Goal: Task Accomplishment & Management: Manage account settings

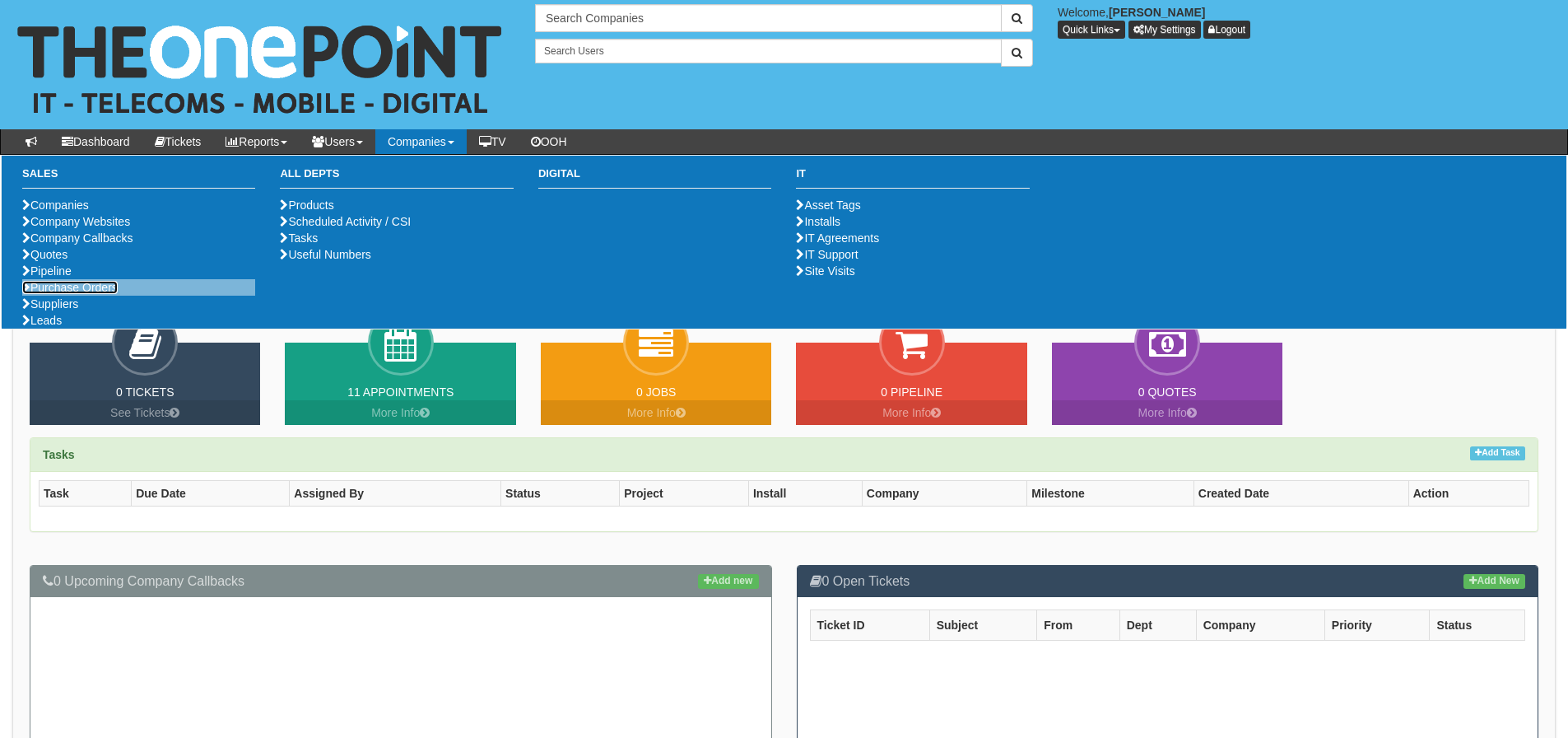
click at [98, 294] on link "Purchase Orders" at bounding box center [70, 287] width 95 height 14
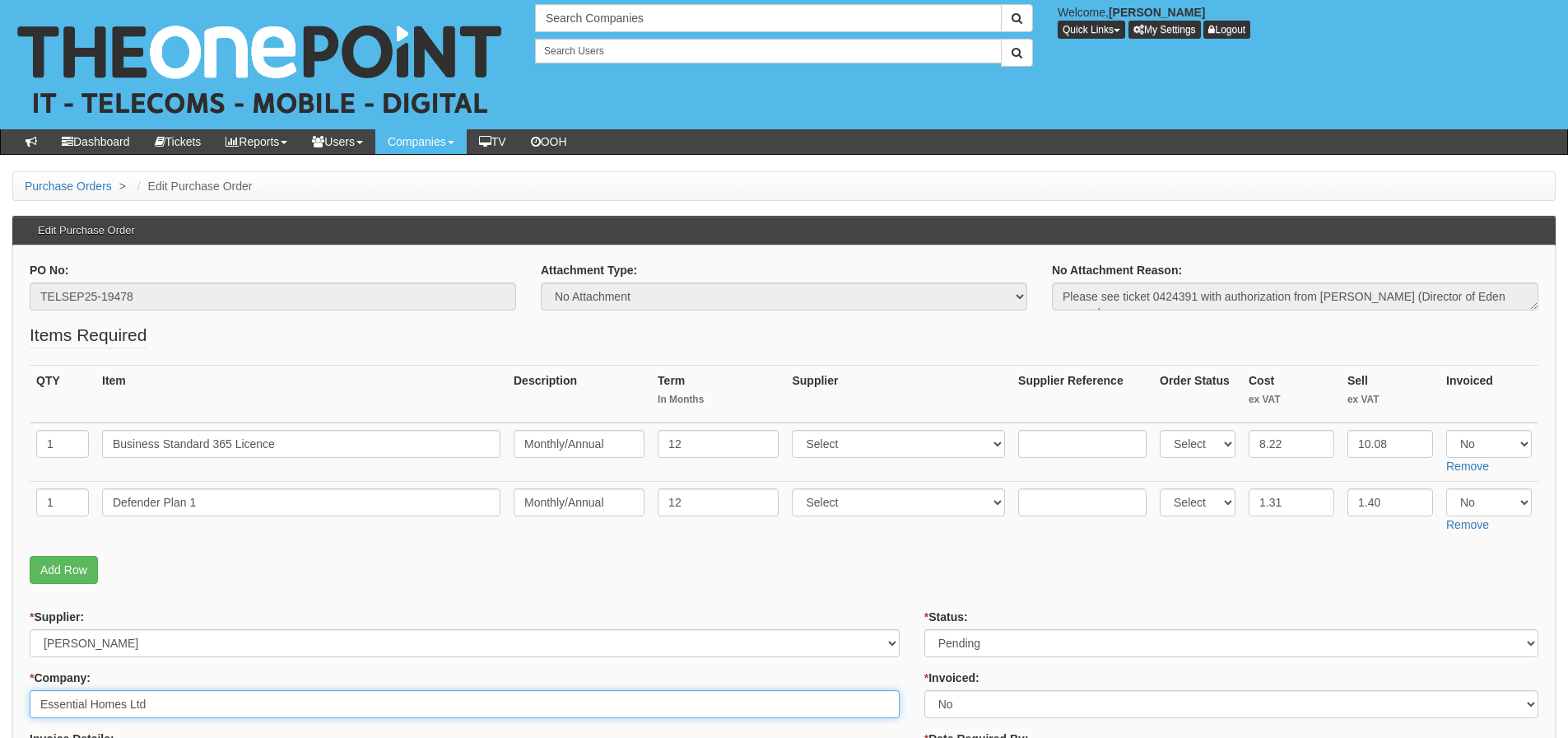
drag, startPoint x: 188, startPoint y: 713, endPoint x: 0, endPoint y: 712, distance: 188.0
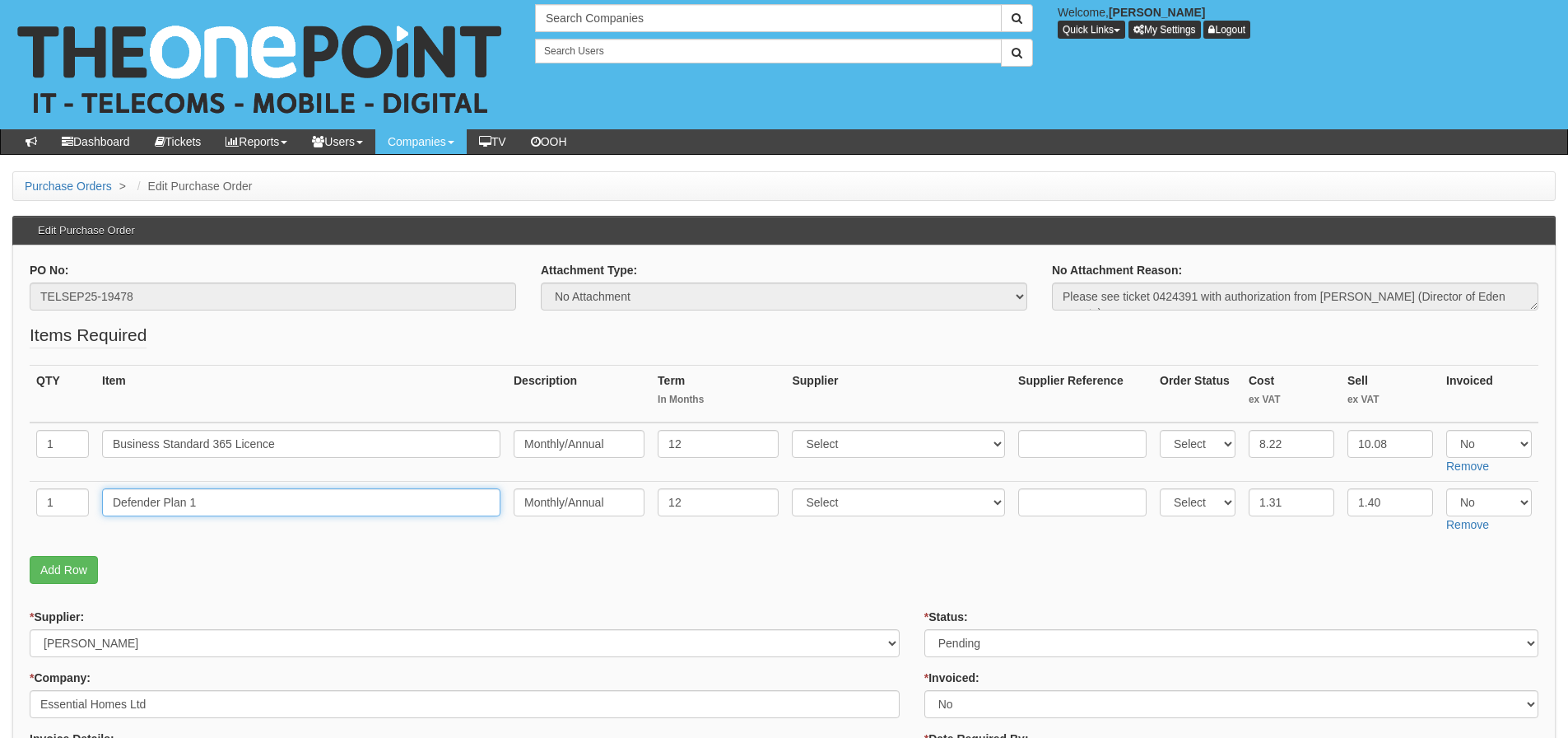
click at [234, 494] on input "Defender Plan 1" at bounding box center [301, 502] width 398 height 28
drag, startPoint x: 137, startPoint y: 510, endPoint x: 34, endPoint y: 504, distance: 103.2
click at [34, 504] on tr "1 Defender Plan 1 Monthly/Annual 12 Select 123 REG.co.uk 1Password 3 4Gon AA Jo…" at bounding box center [784, 510] width 1509 height 58
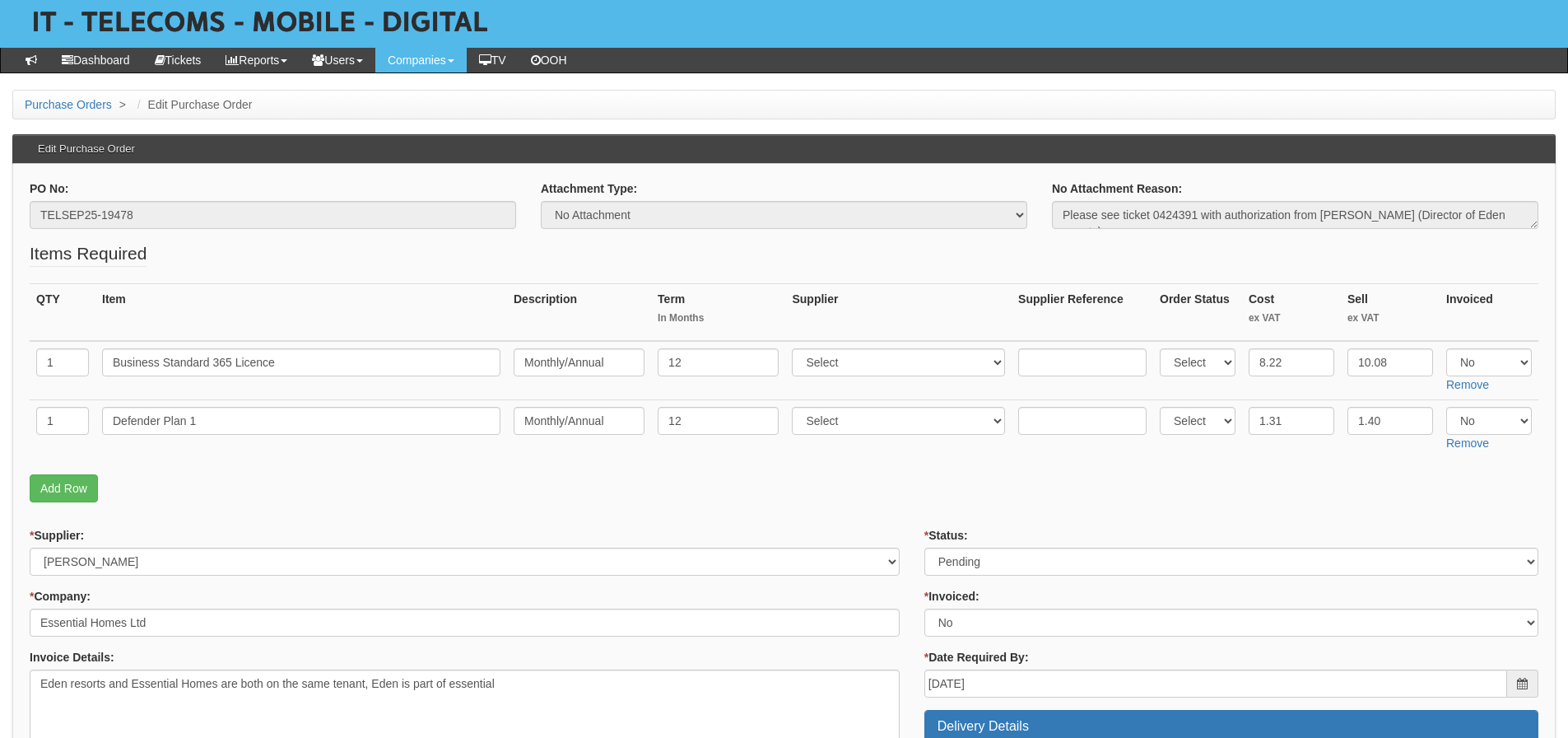
scroll to position [39, 0]
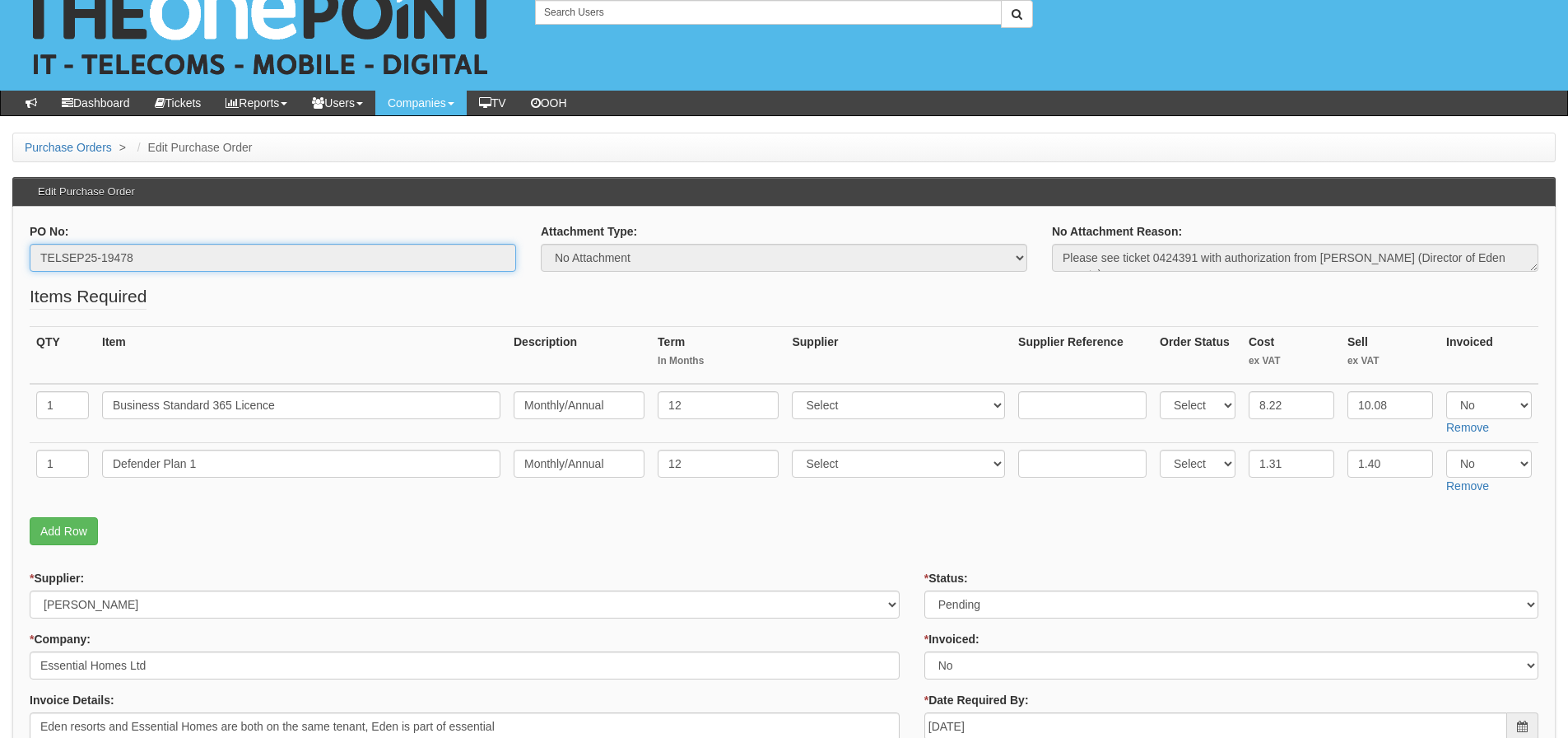
drag, startPoint x: 164, startPoint y: 259, endPoint x: 17, endPoint y: 264, distance: 147.1
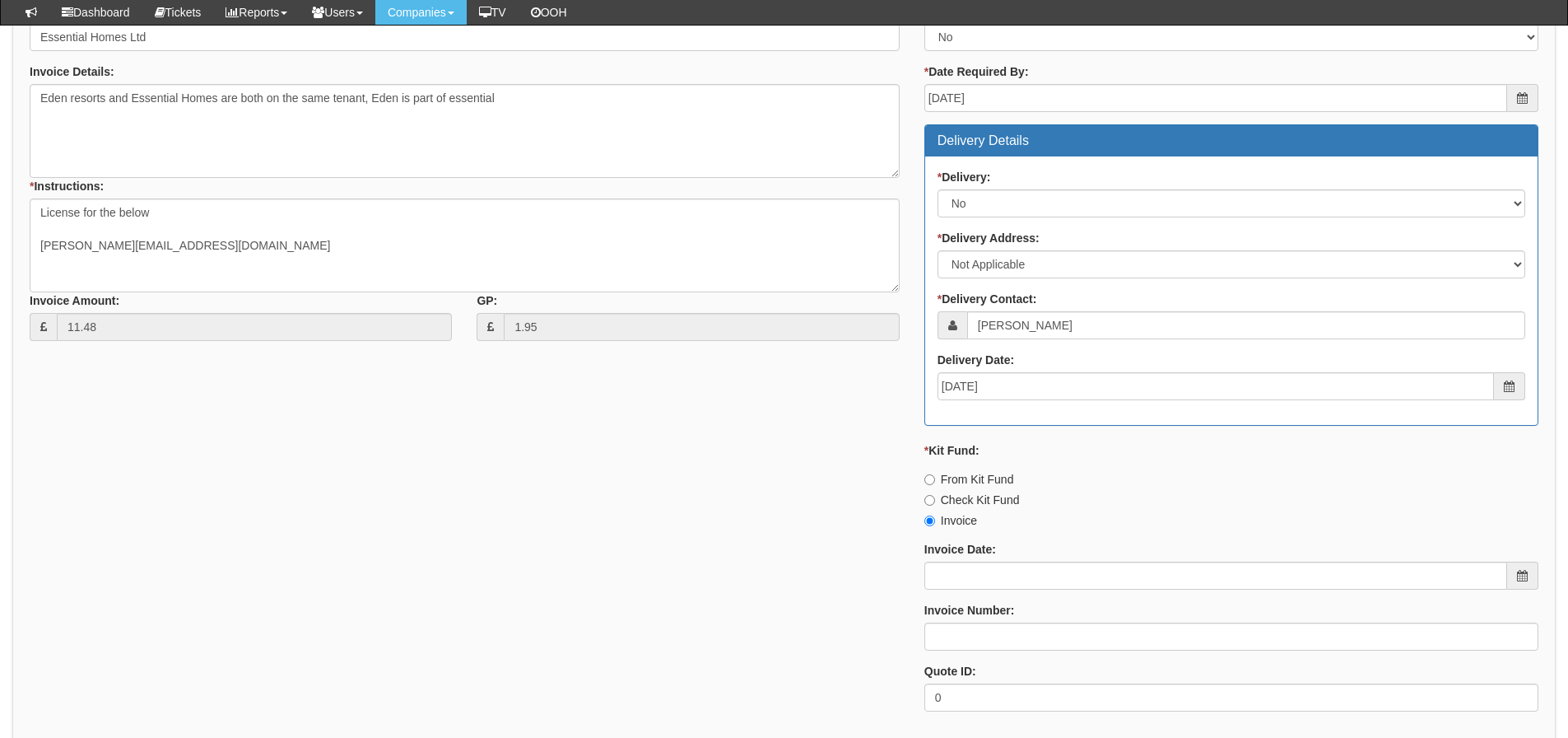
scroll to position [862, 0]
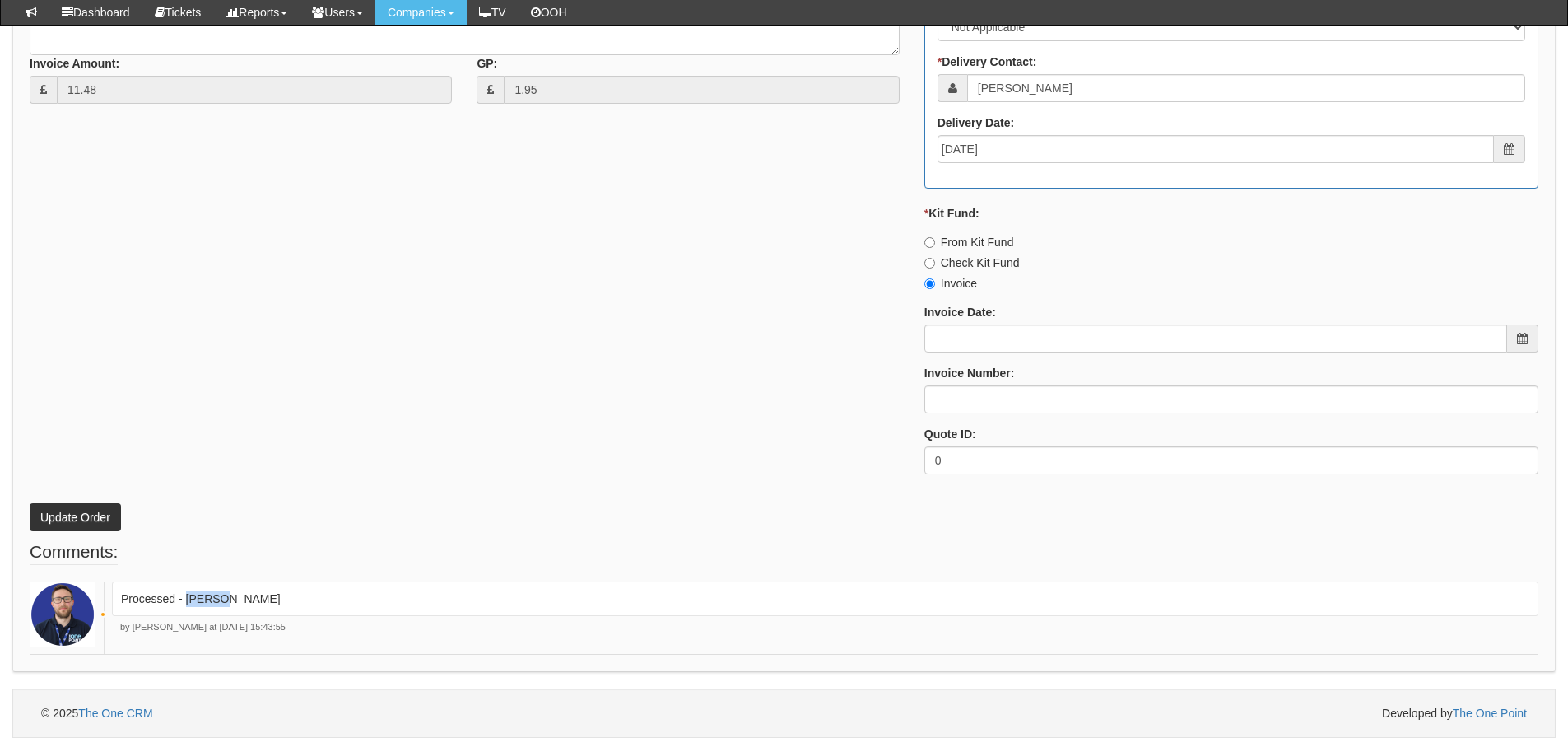
drag, startPoint x: 246, startPoint y: 604, endPoint x: 184, endPoint y: 612, distance: 62.5
click at [184, 612] on div "Processed - Ingram" at bounding box center [825, 599] width 1427 height 35
copy p "[PERSON_NAME]"
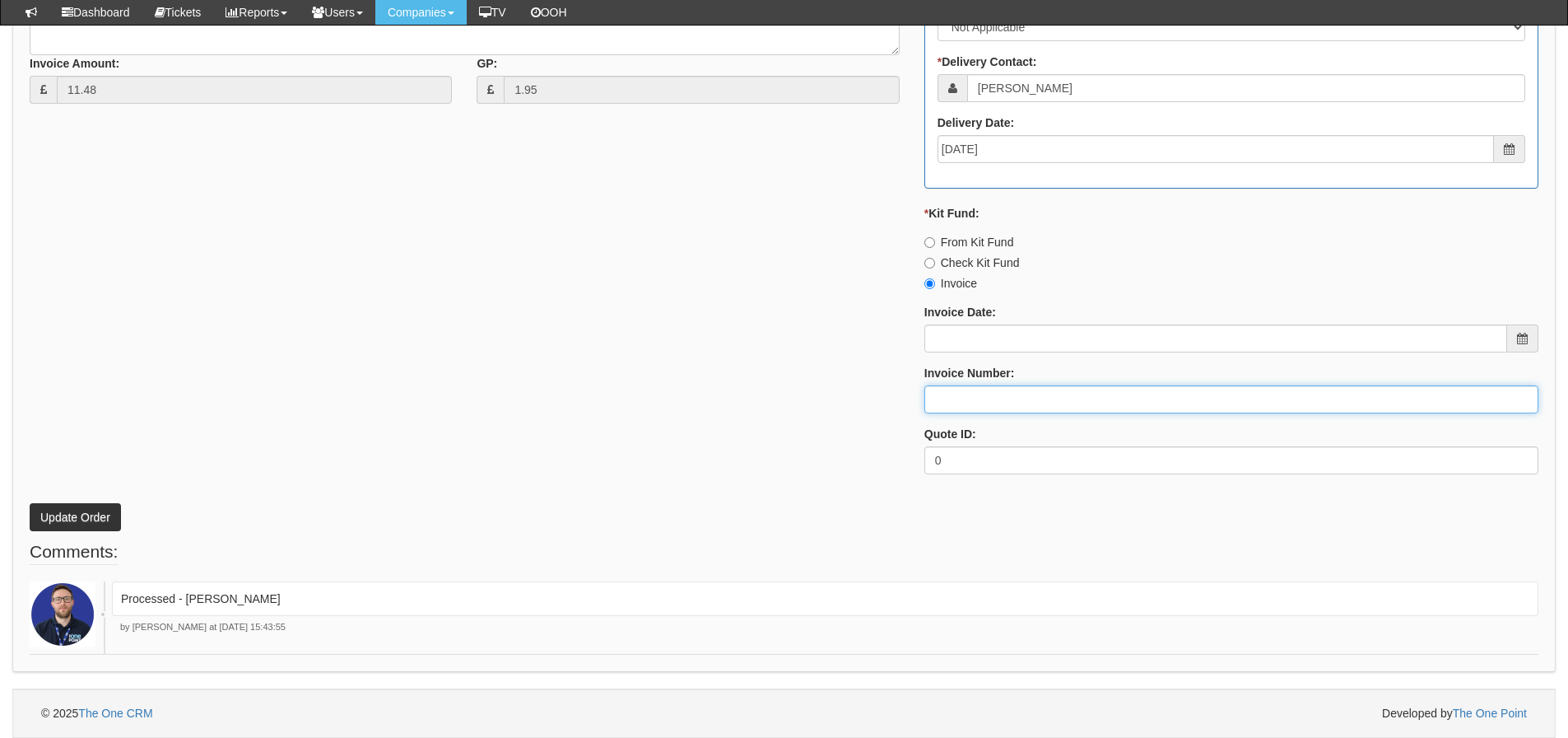
click at [953, 407] on input "Invoice Number:" at bounding box center [1231, 399] width 614 height 28
paste input "[PERSON_NAME]"
type input "[PERSON_NAME]"
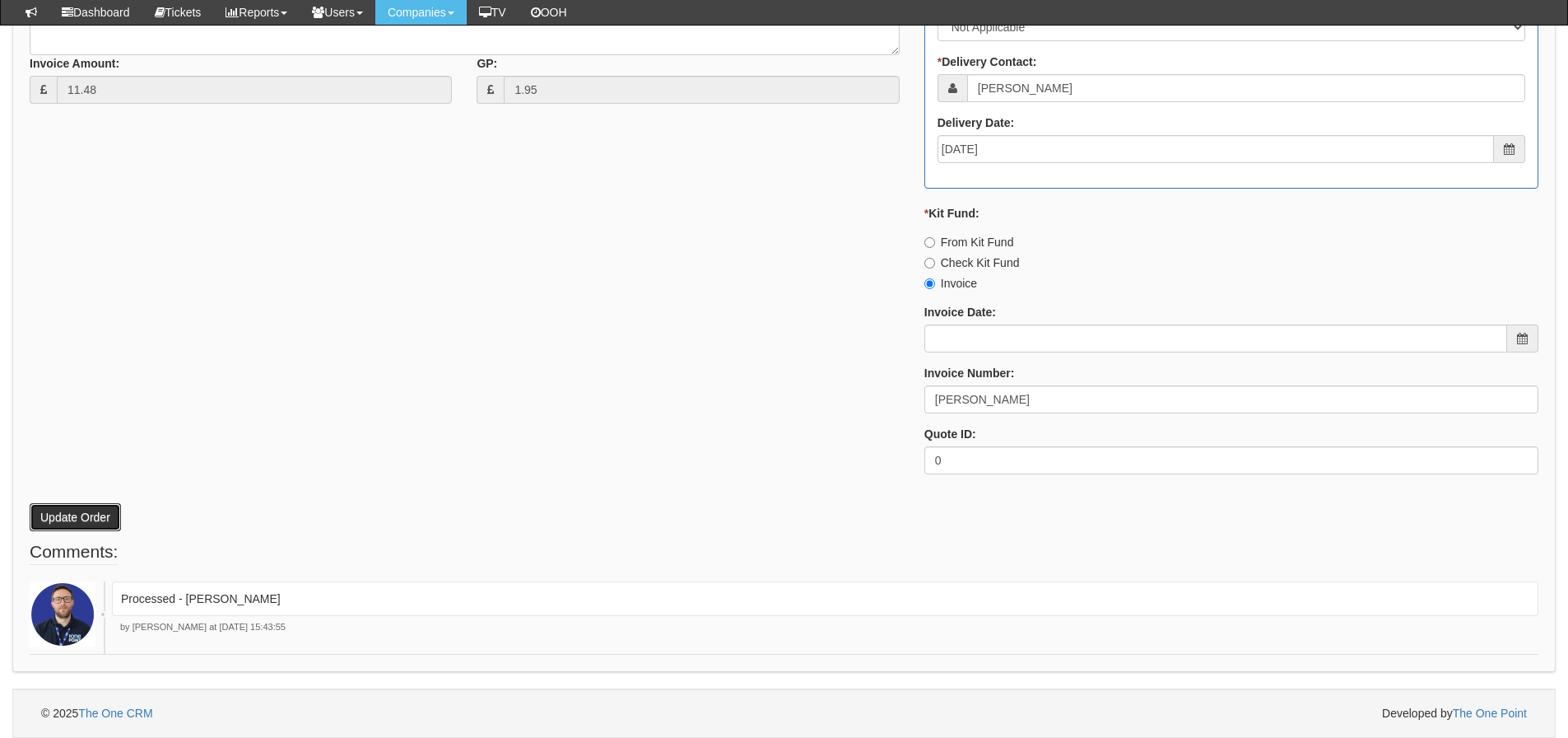
click at [61, 521] on button "Update Order" at bounding box center [75, 517] width 91 height 28
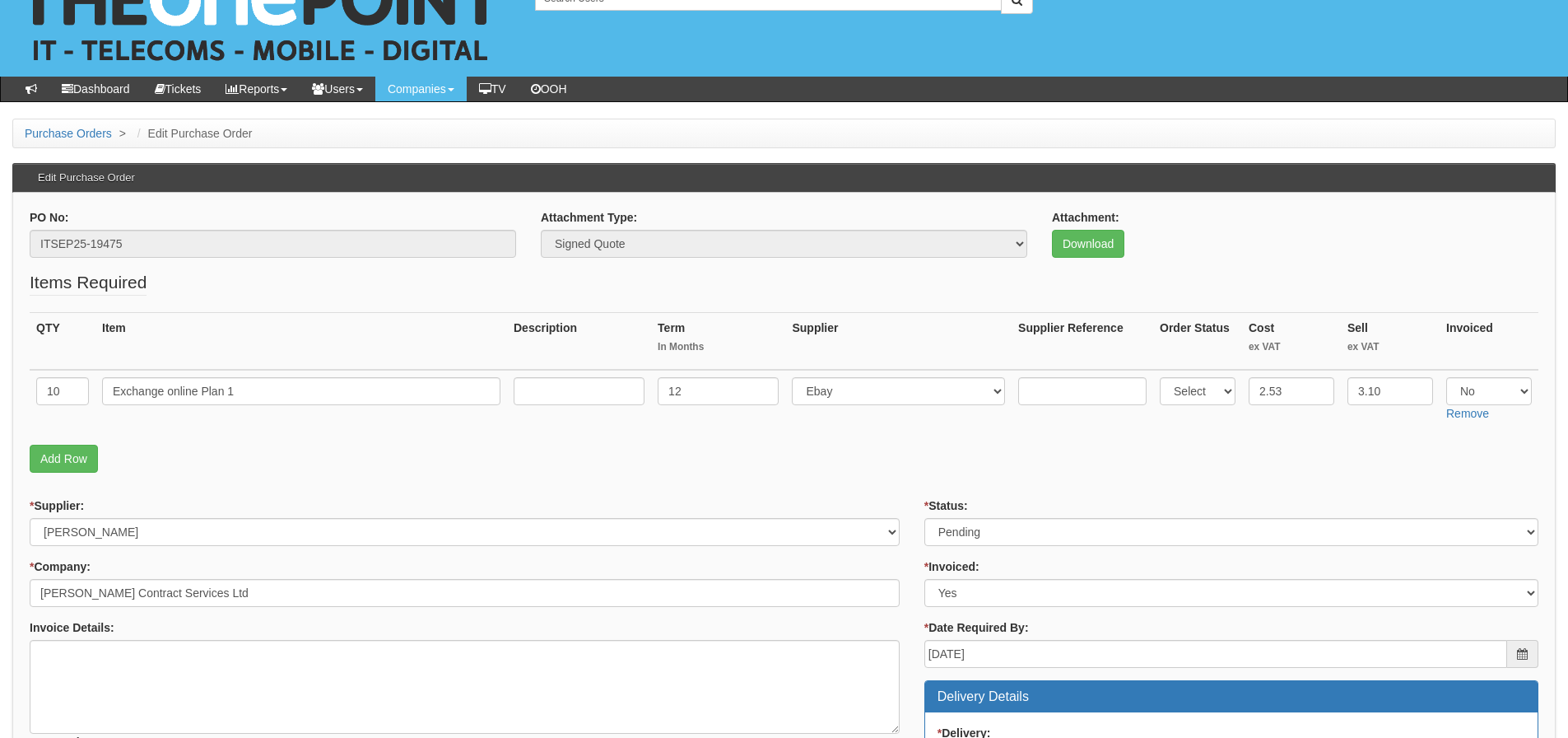
scroll to position [83, 0]
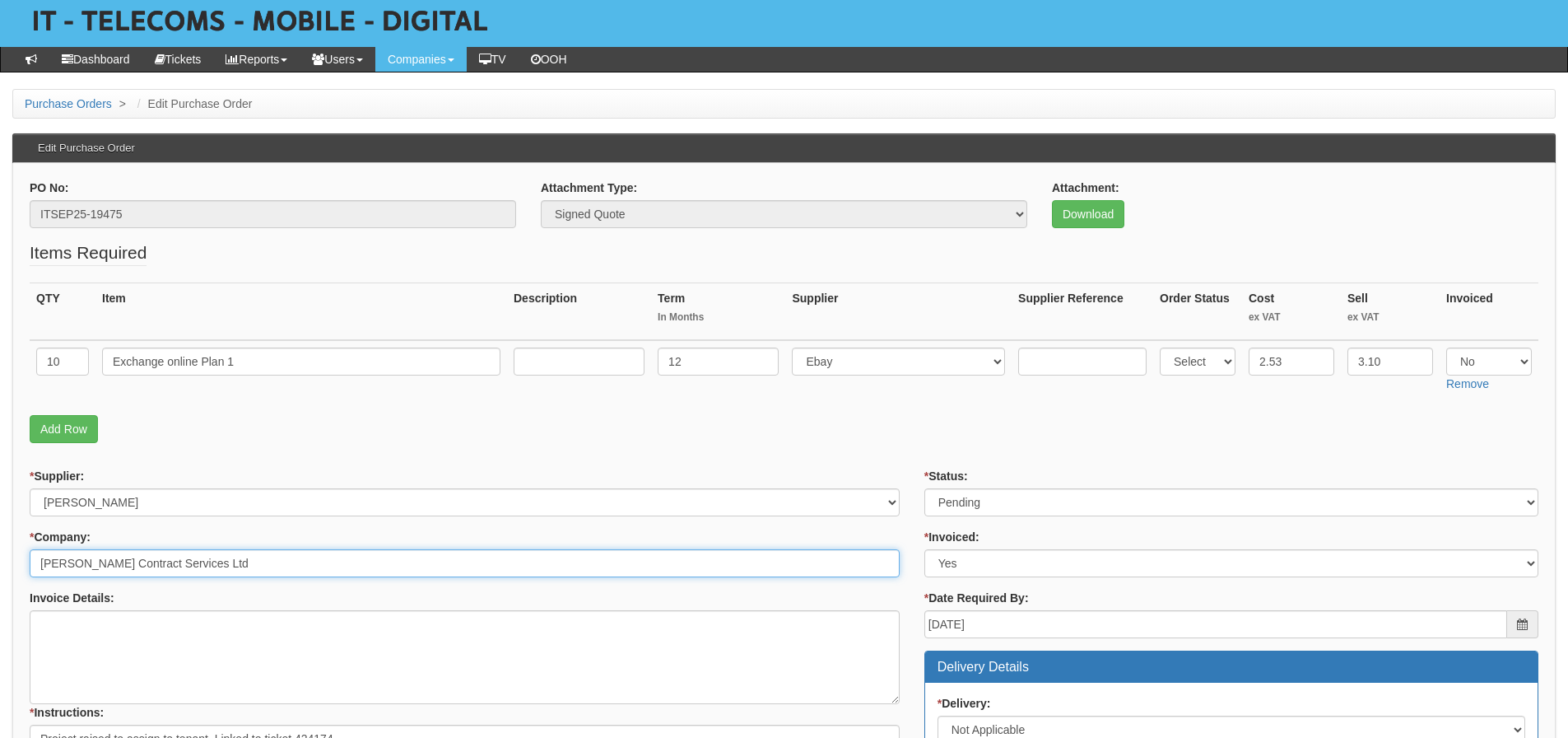
drag, startPoint x: 326, startPoint y: 568, endPoint x: 38, endPoint y: 570, distance: 288.0
click at [38, 570] on input "Robinson Contract Services Ltd" at bounding box center [464, 563] width 870 height 28
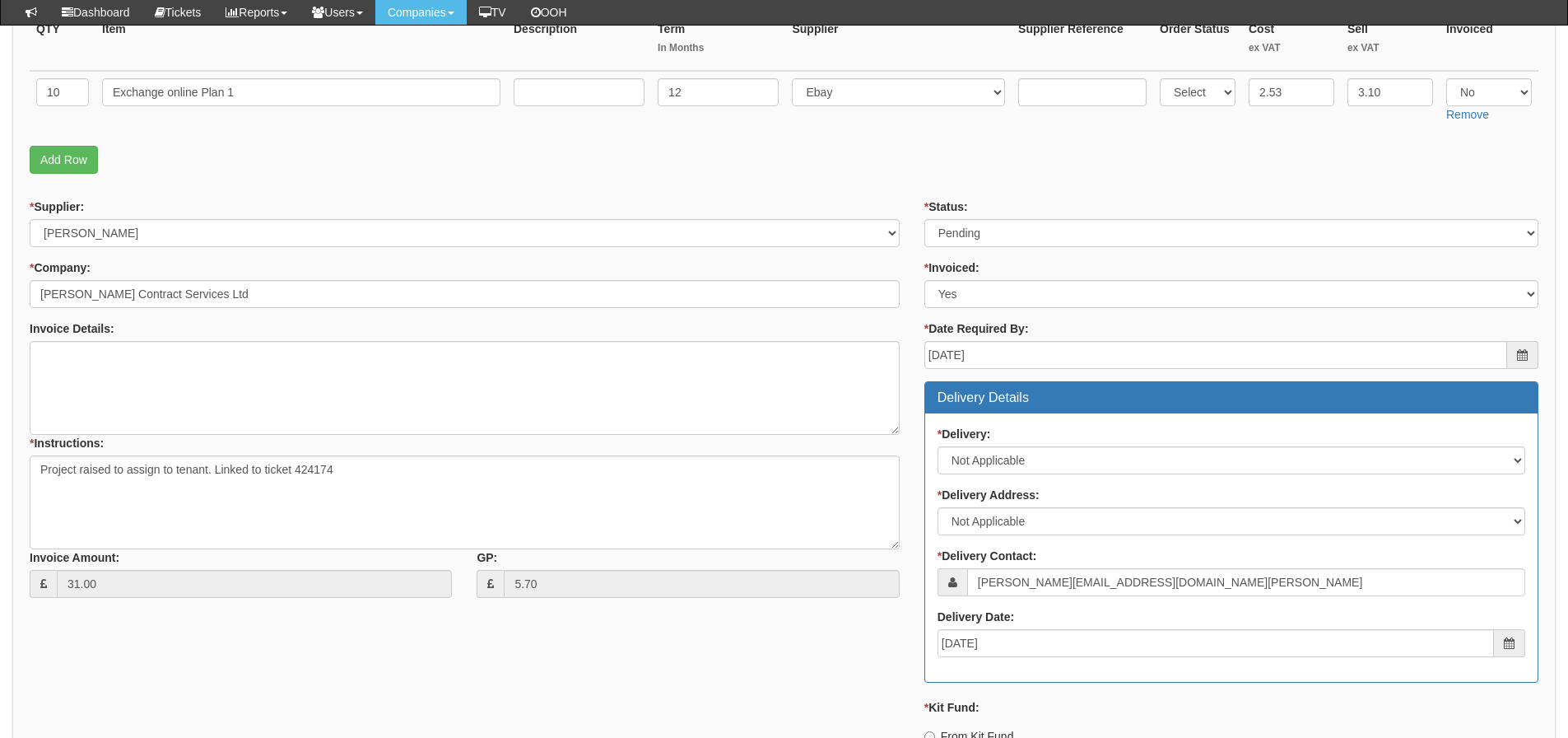
scroll to position [62, 0]
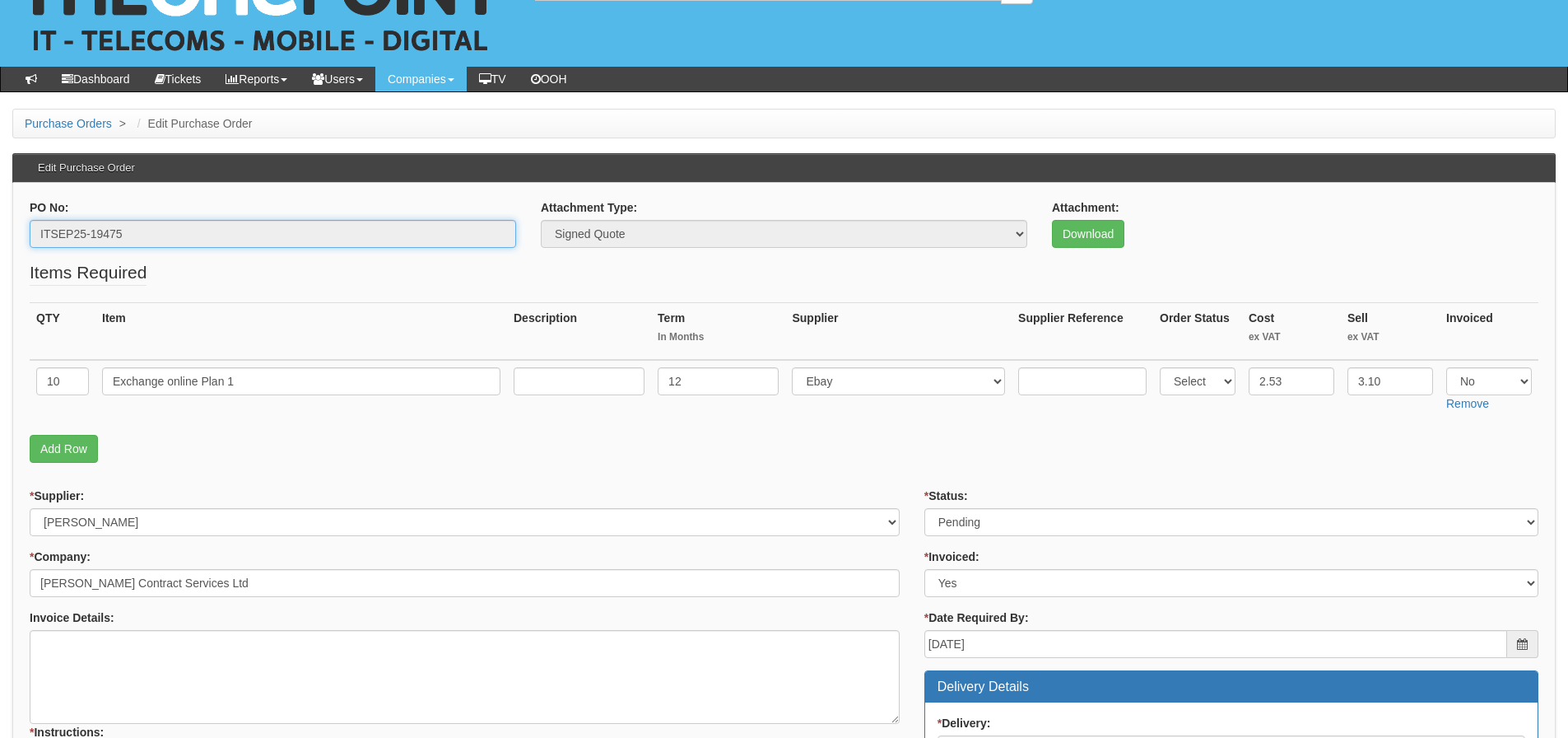
drag, startPoint x: 150, startPoint y: 234, endPoint x: 39, endPoint y: 253, distance: 112.6
click at [39, 253] on div "PO No: ITSEP25-19475" at bounding box center [273, 230] width 511 height 61
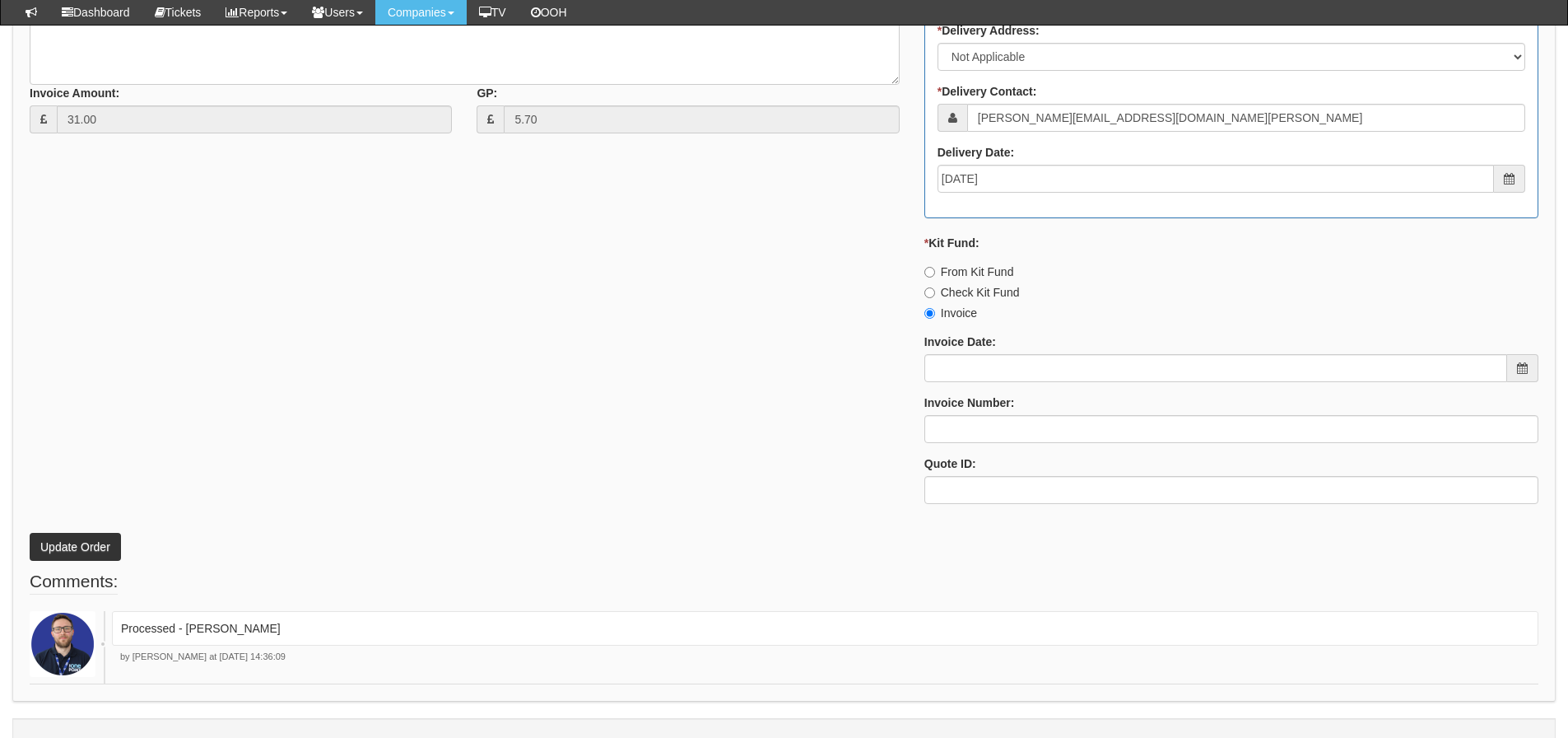
scroll to position [803, 0]
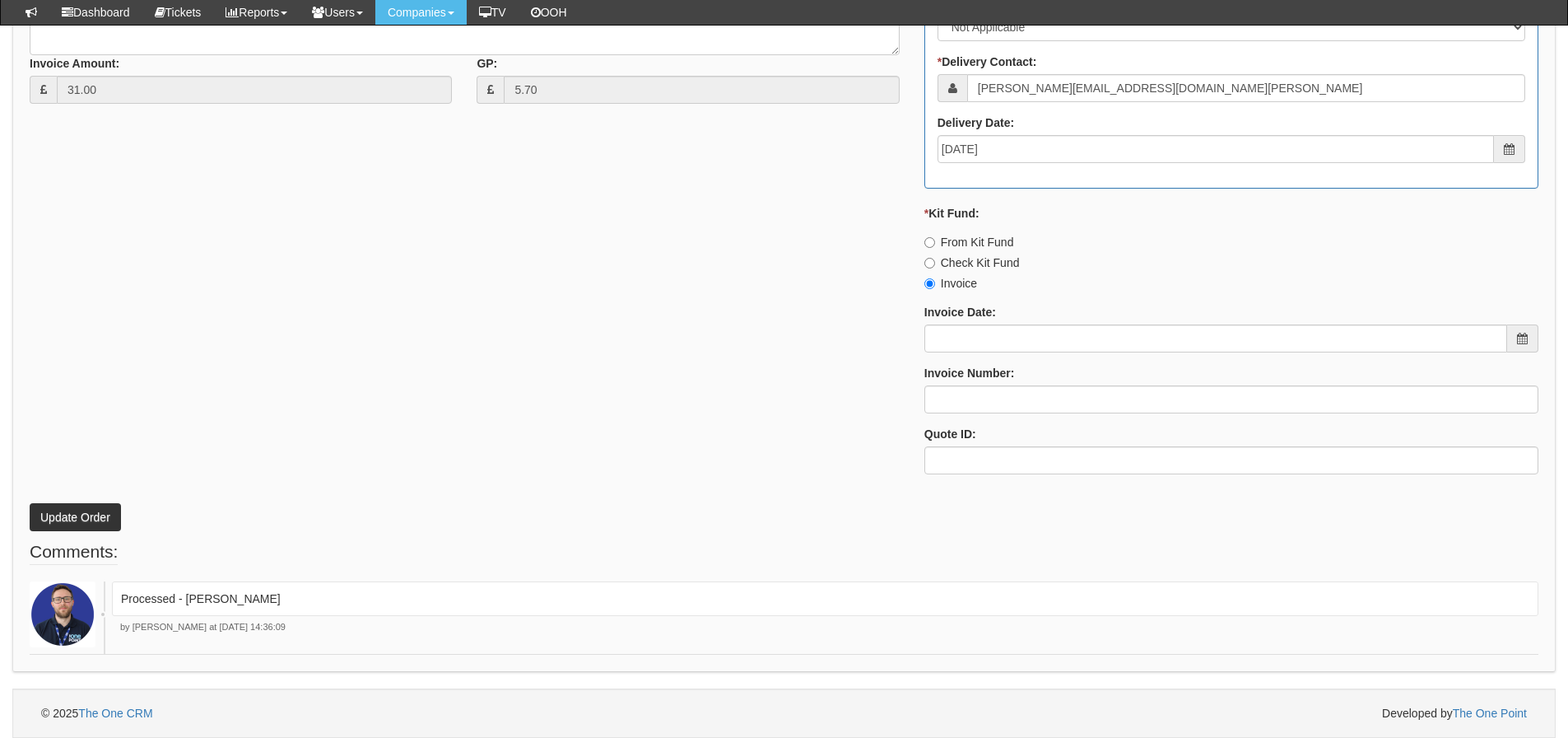
click at [1085, 385] on div "Invoice Number:" at bounding box center [1231, 389] width 614 height 49
drag, startPoint x: 278, startPoint y: 600, endPoint x: 183, endPoint y: 622, distance: 97.5
click at [183, 622] on div "Processed - Ingram by Adam Hague at 5th Sep 2025 14:36:09" at bounding box center [825, 608] width 1427 height 53
click at [234, 608] on div "Processed - Ingram" at bounding box center [825, 599] width 1427 height 35
click at [216, 595] on p "Processed - Ingram" at bounding box center [824, 598] width 1408 height 17
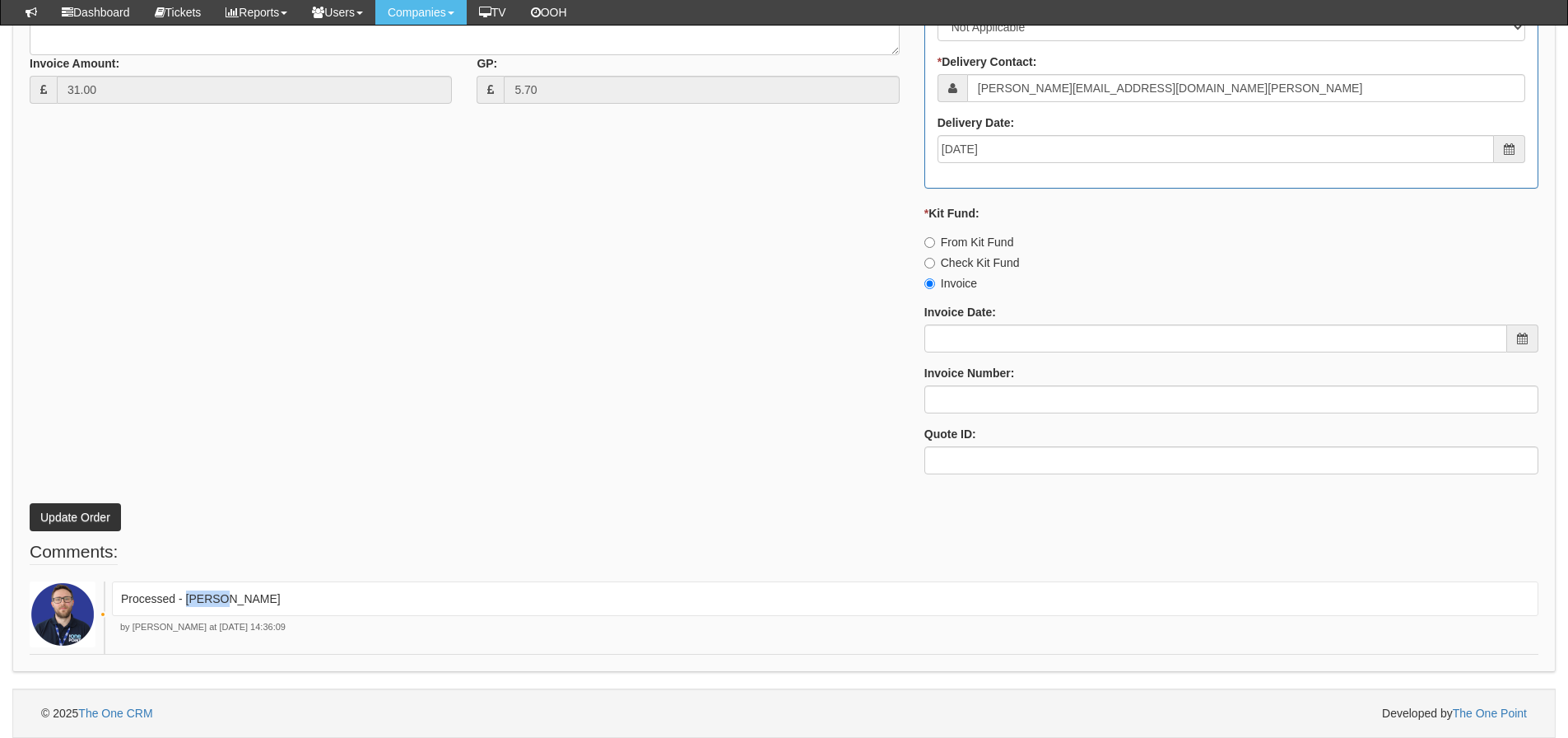
drag, startPoint x: 224, startPoint y: 597, endPoint x: 184, endPoint y: 609, distance: 41.8
click at [184, 609] on div "Processed - Ingram" at bounding box center [825, 599] width 1427 height 35
copy p "[PERSON_NAME]"
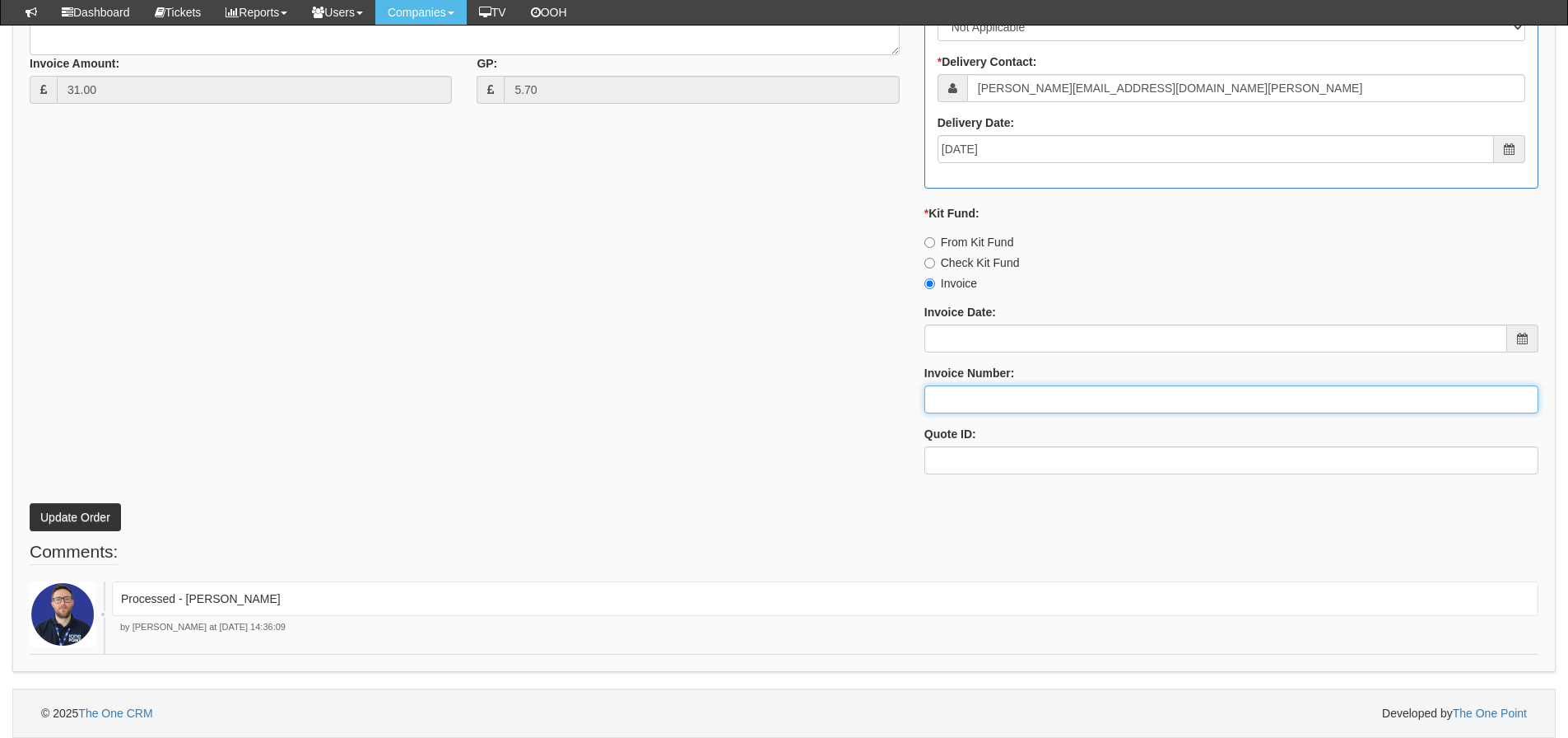
click at [942, 399] on input "Invoice Number:" at bounding box center [1231, 399] width 614 height 28
paste input "[PERSON_NAME]"
type input "[PERSON_NAME]"
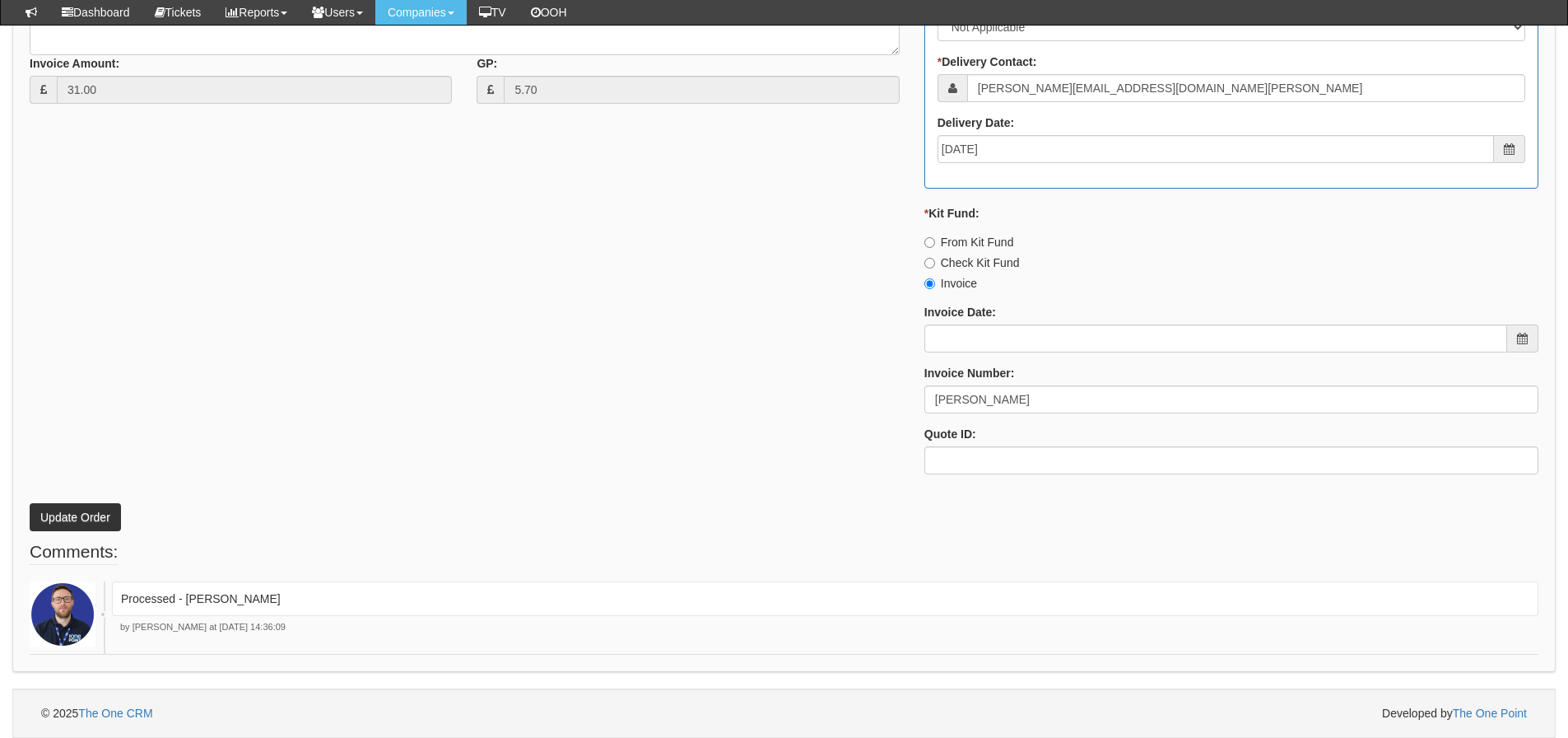
drag, startPoint x: 741, startPoint y: 415, endPoint x: 0, endPoint y: 356, distance: 743.3
click at [723, 419] on div "* Supplier: Select 123 REG.co.uk 1Password 3 4Gon AA Jones Electric Ltd Abzorb …" at bounding box center [784, 95] width 1534 height 783
click at [100, 512] on button "Update Order" at bounding box center [75, 517] width 91 height 28
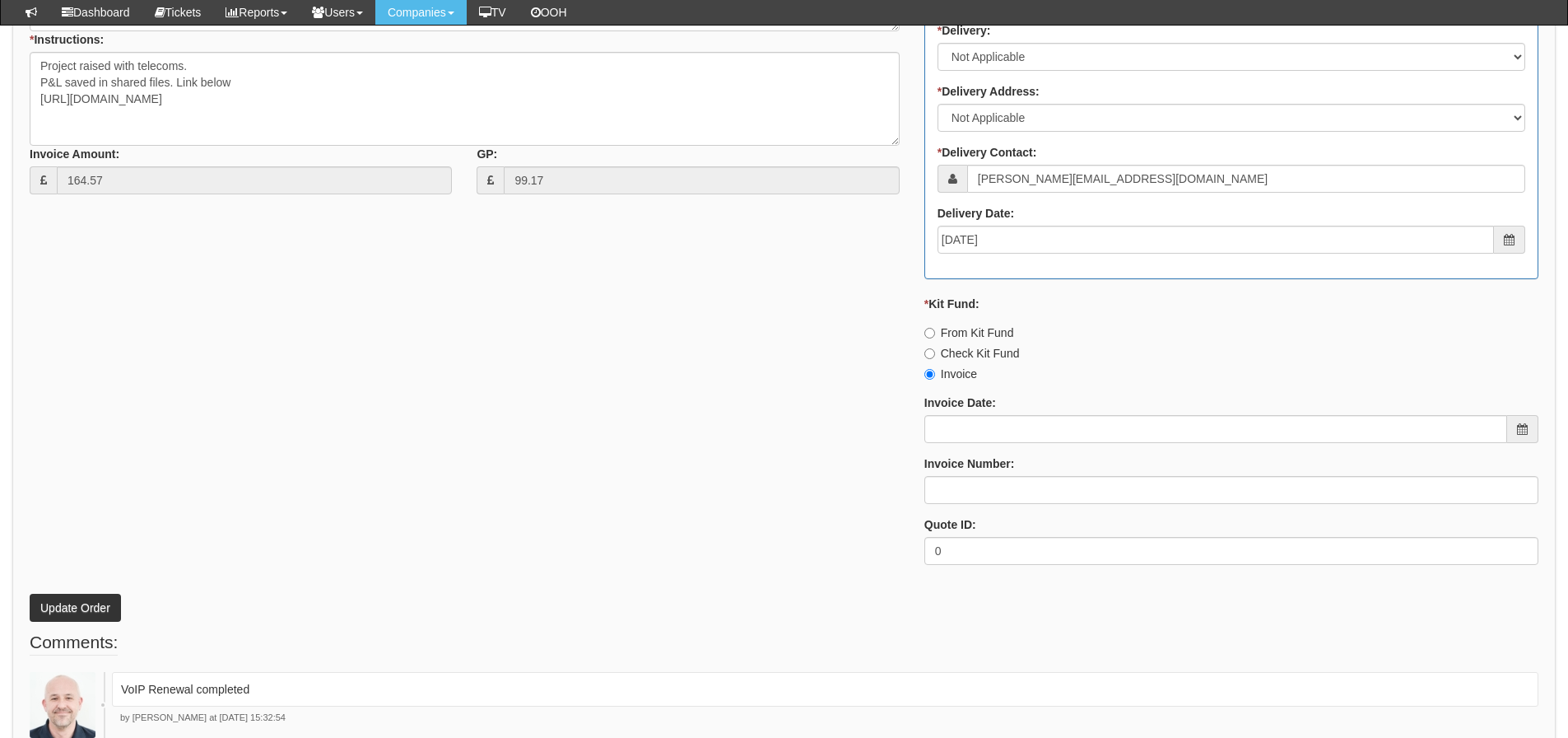
scroll to position [862, 0]
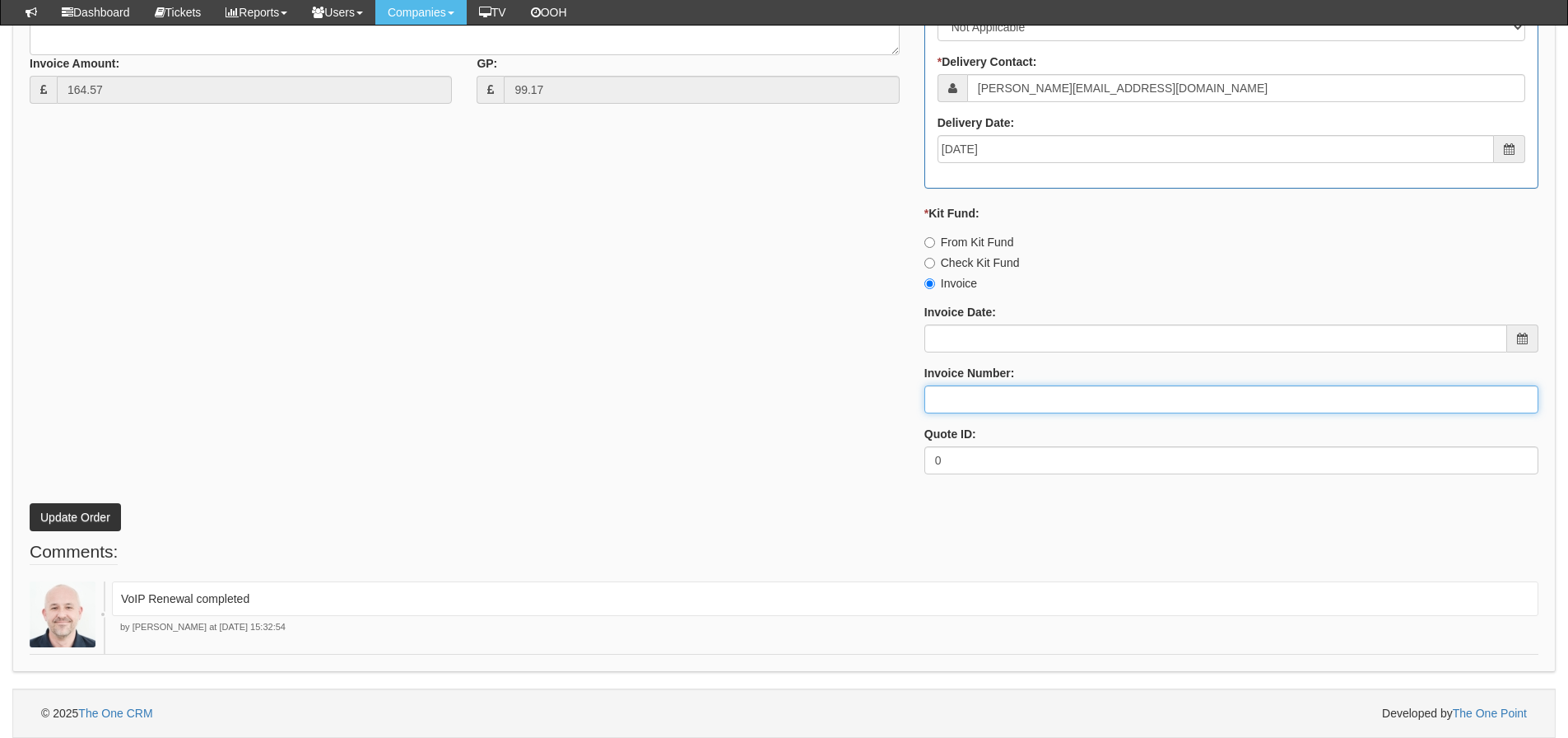
click at [968, 403] on input "Invoice Number:" at bounding box center [1231, 399] width 614 height 28
type input "Vanilla"
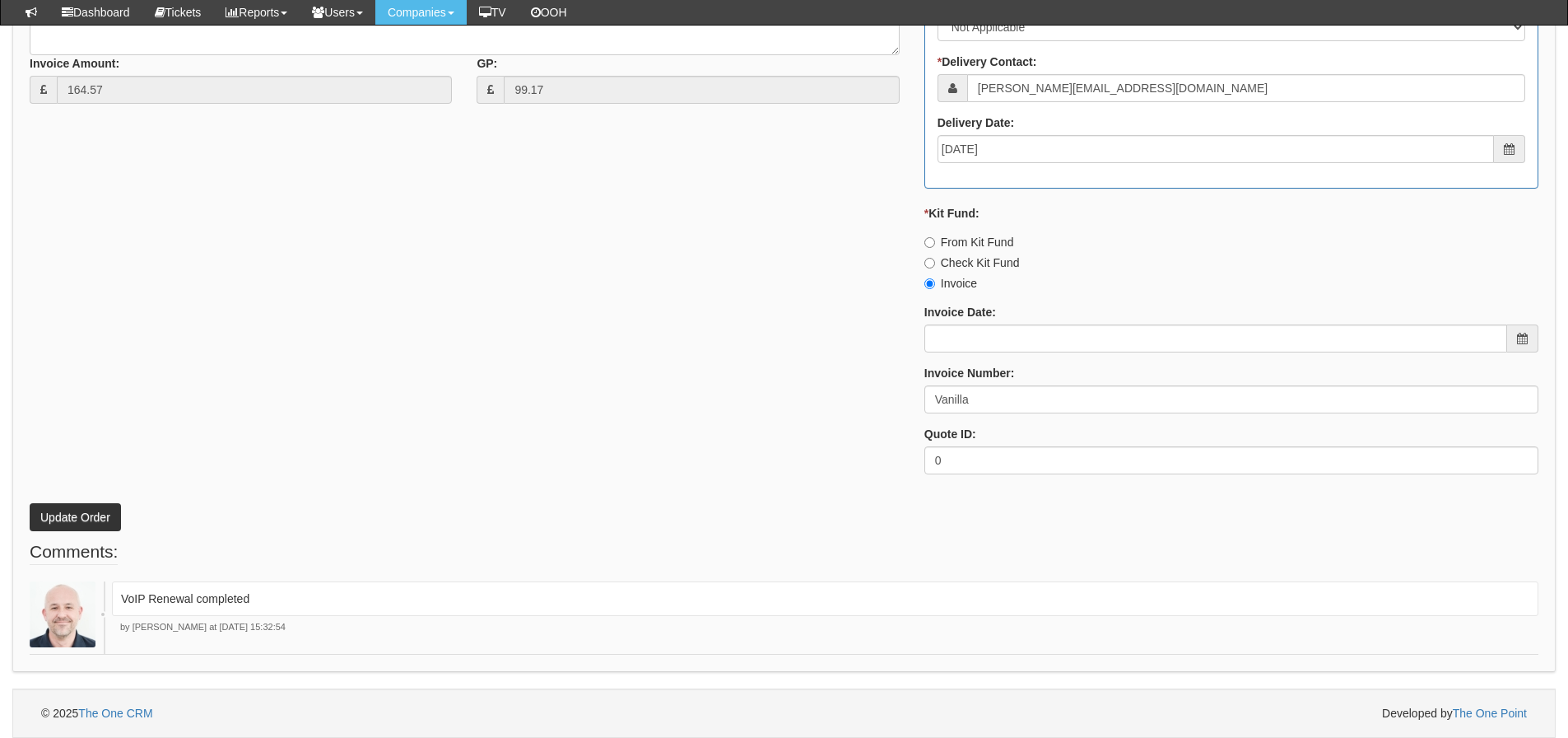
click at [449, 540] on fieldset "Comments: VoIP Renewal completed by Andy Pearce at 5th Sep 2025 15:32:54" at bounding box center [784, 597] width 1509 height 115
click at [80, 518] on button "Update Order" at bounding box center [75, 517] width 91 height 28
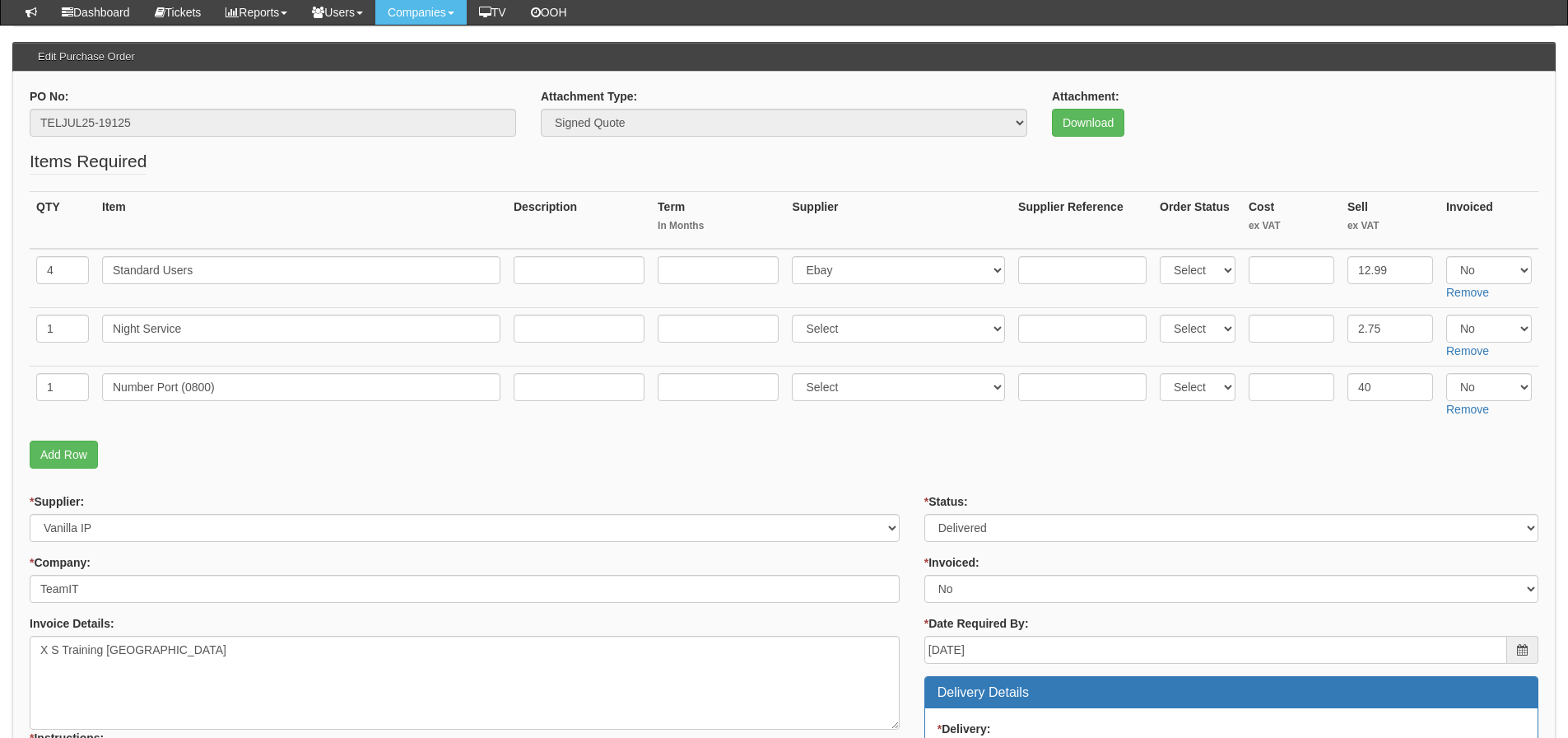
scroll to position [247, 0]
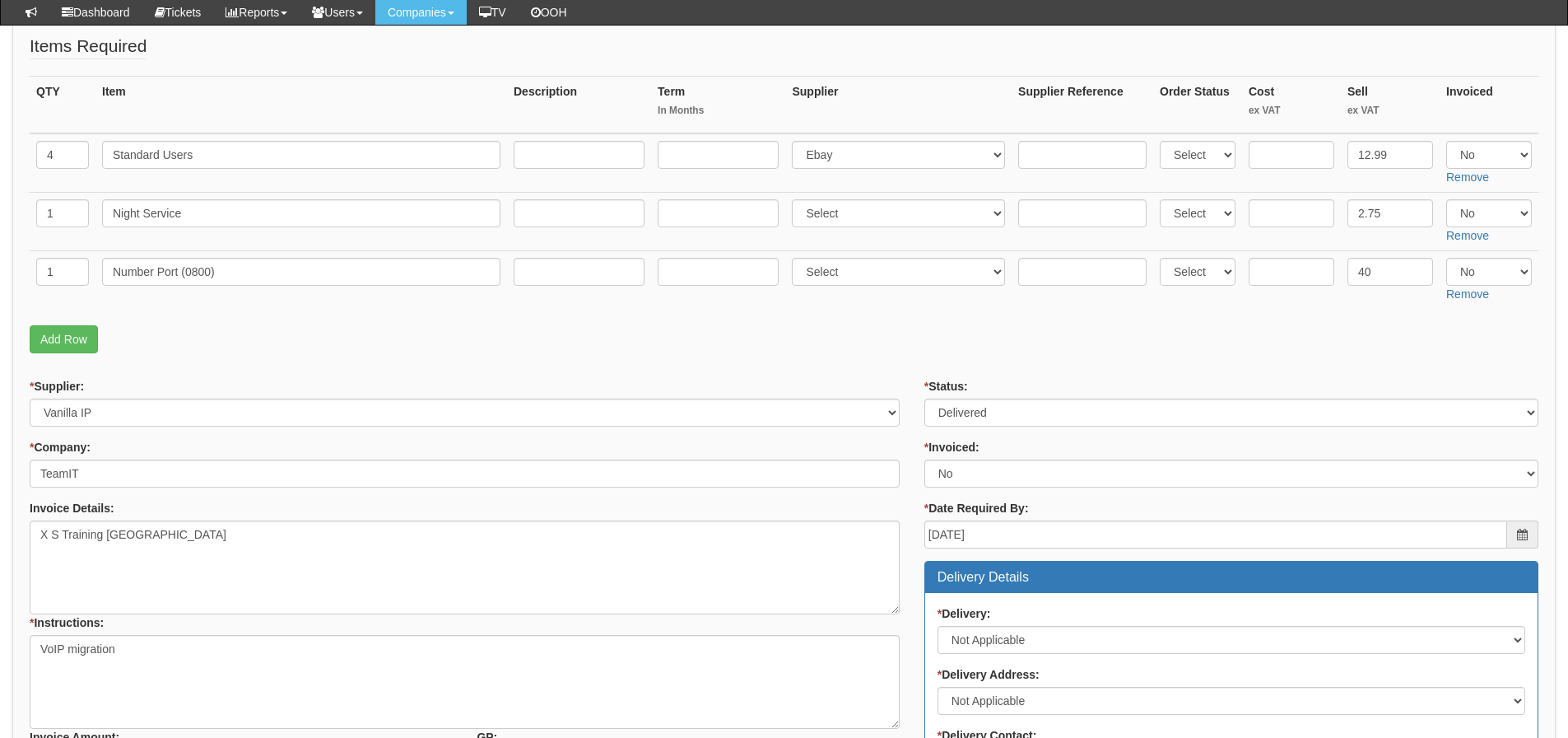
click at [1054, 350] on p "Add Row" at bounding box center [784, 339] width 1509 height 28
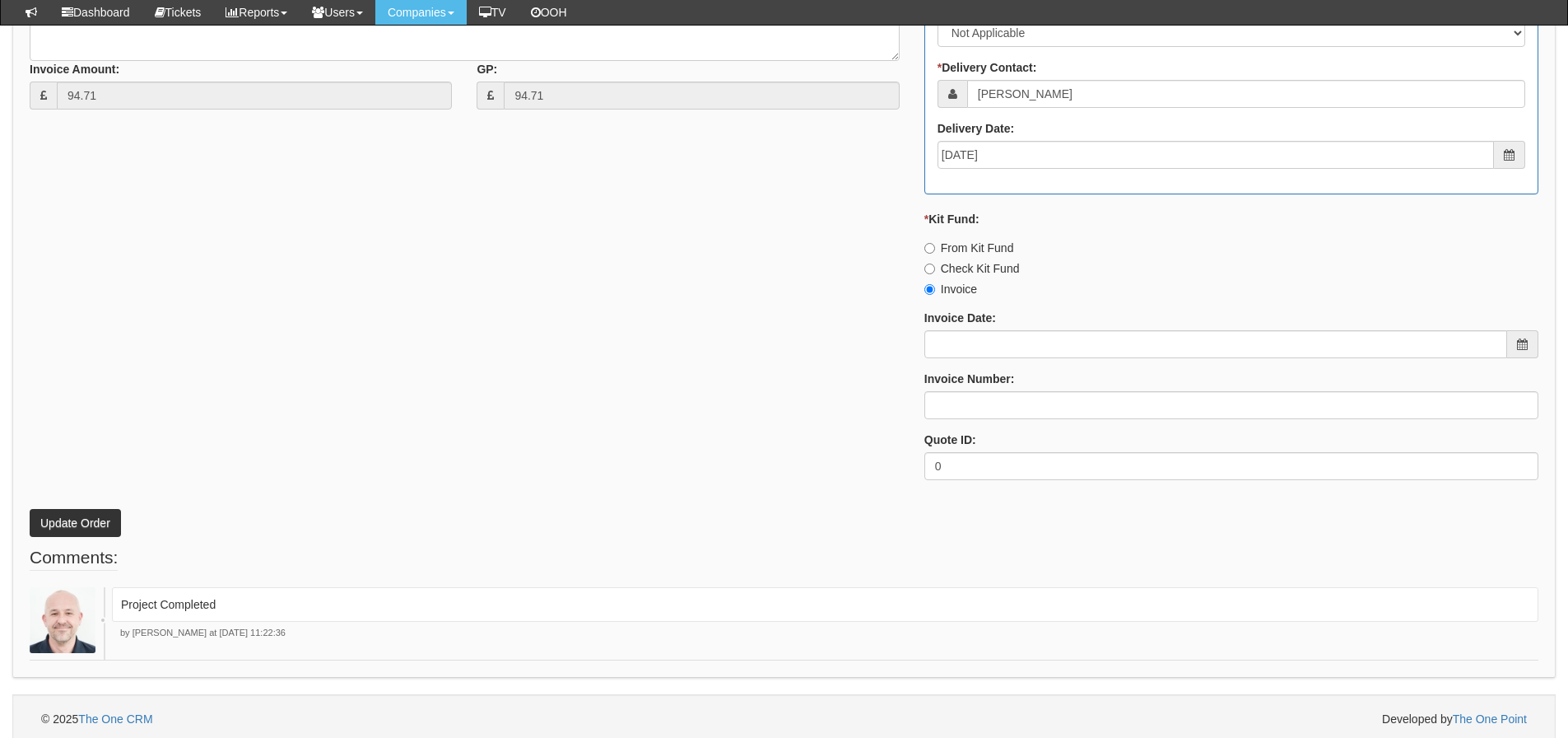
scroll to position [921, 0]
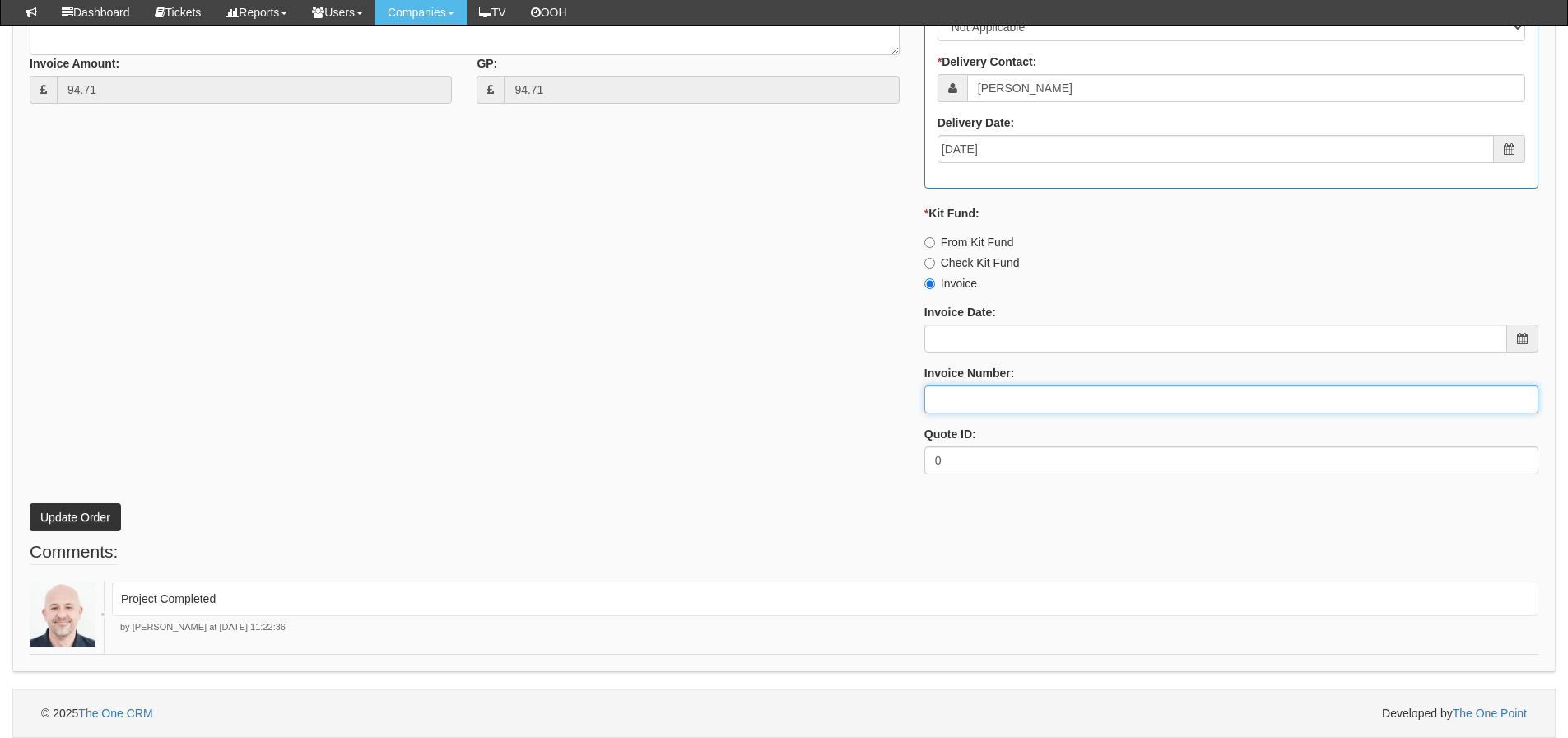
click at [935, 402] on input "Invoice Number:" at bounding box center [1231, 399] width 614 height 28
type input "Vanilla"
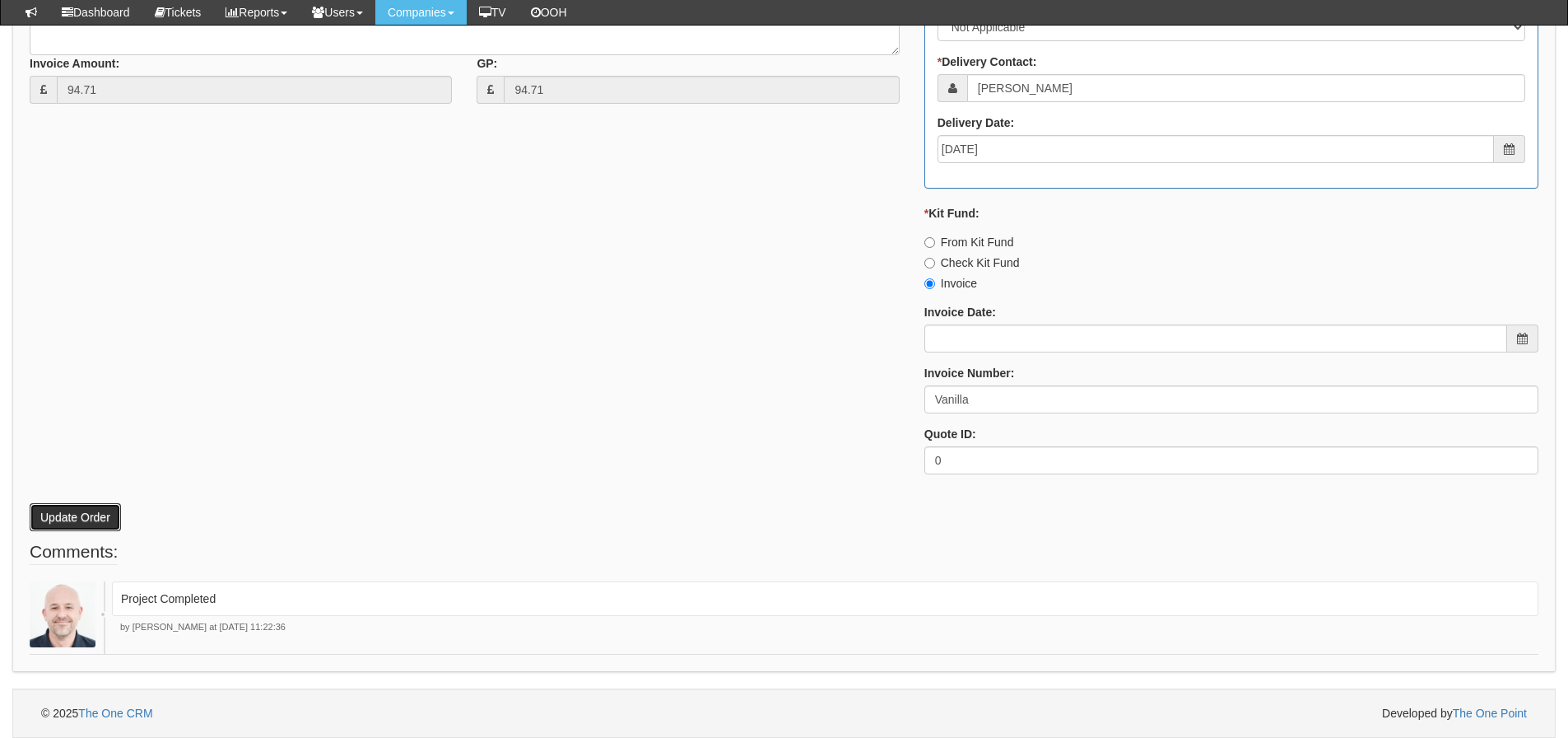
click at [94, 513] on button "Update Order" at bounding box center [75, 517] width 91 height 28
